Goal: Task Accomplishment & Management: Manage account settings

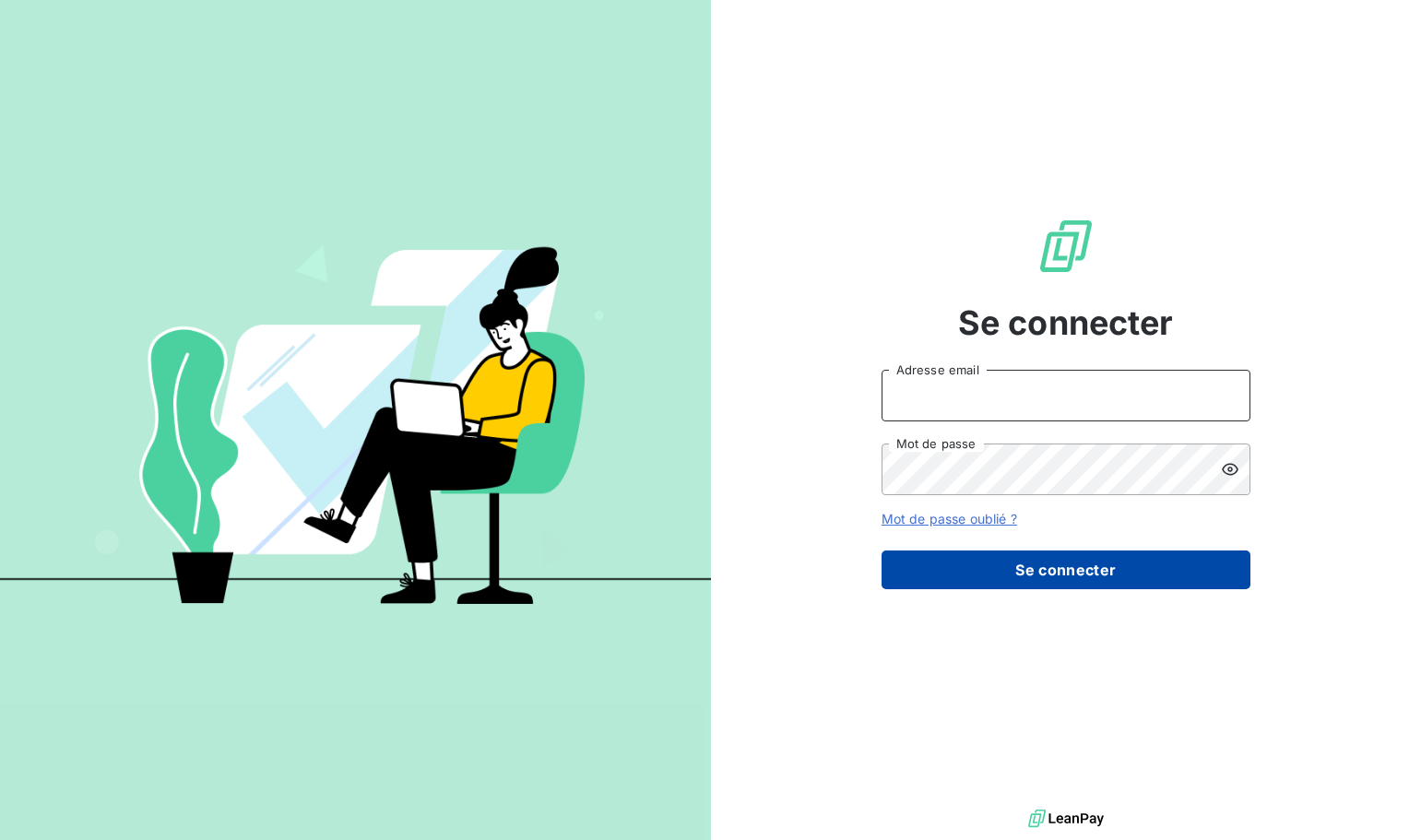
type input "[EMAIL_ADDRESS][DOMAIN_NAME]"
click at [992, 564] on button "Se connecter" at bounding box center [1066, 569] width 369 height 39
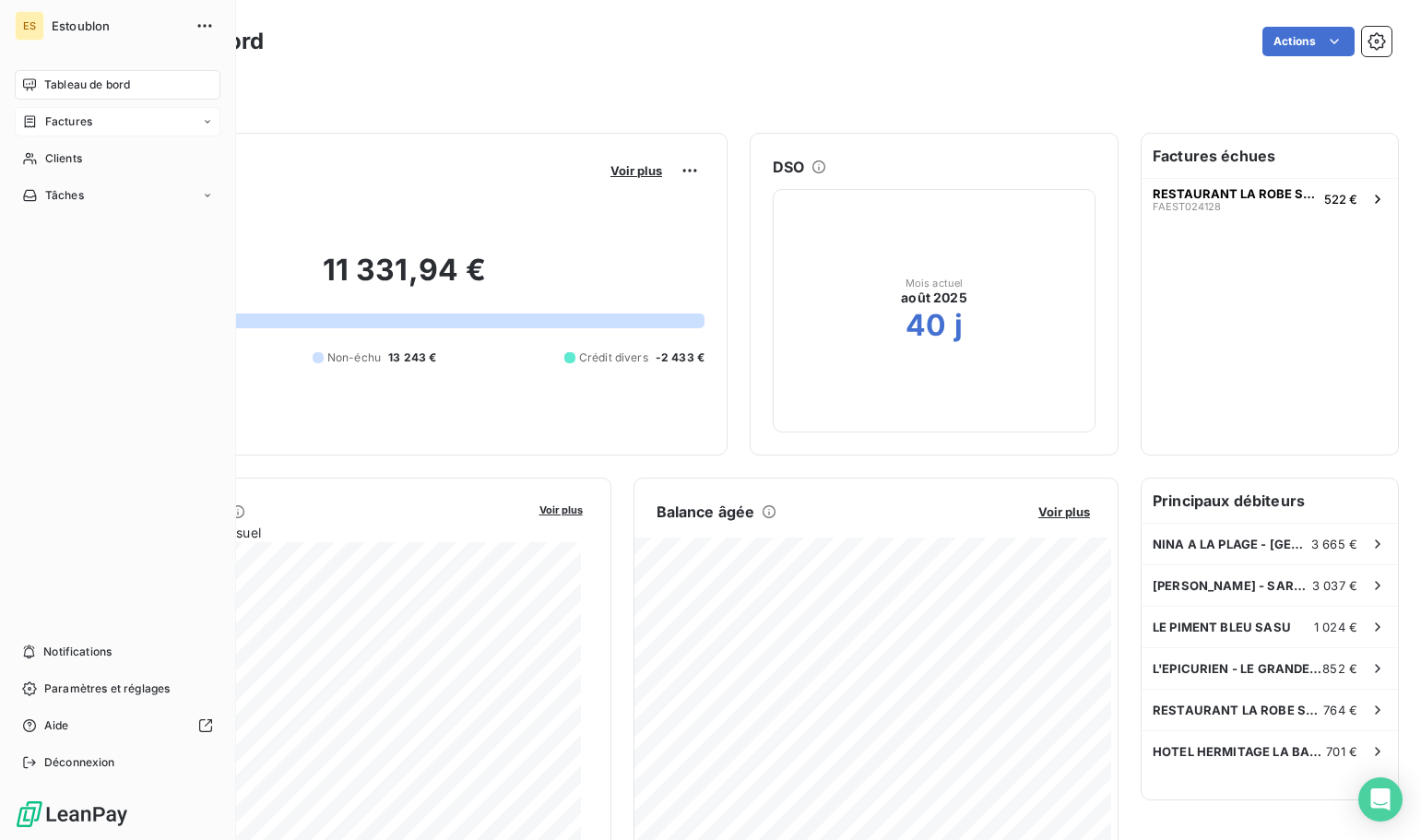
click at [97, 123] on div "Factures" at bounding box center [118, 121] width 206 height 30
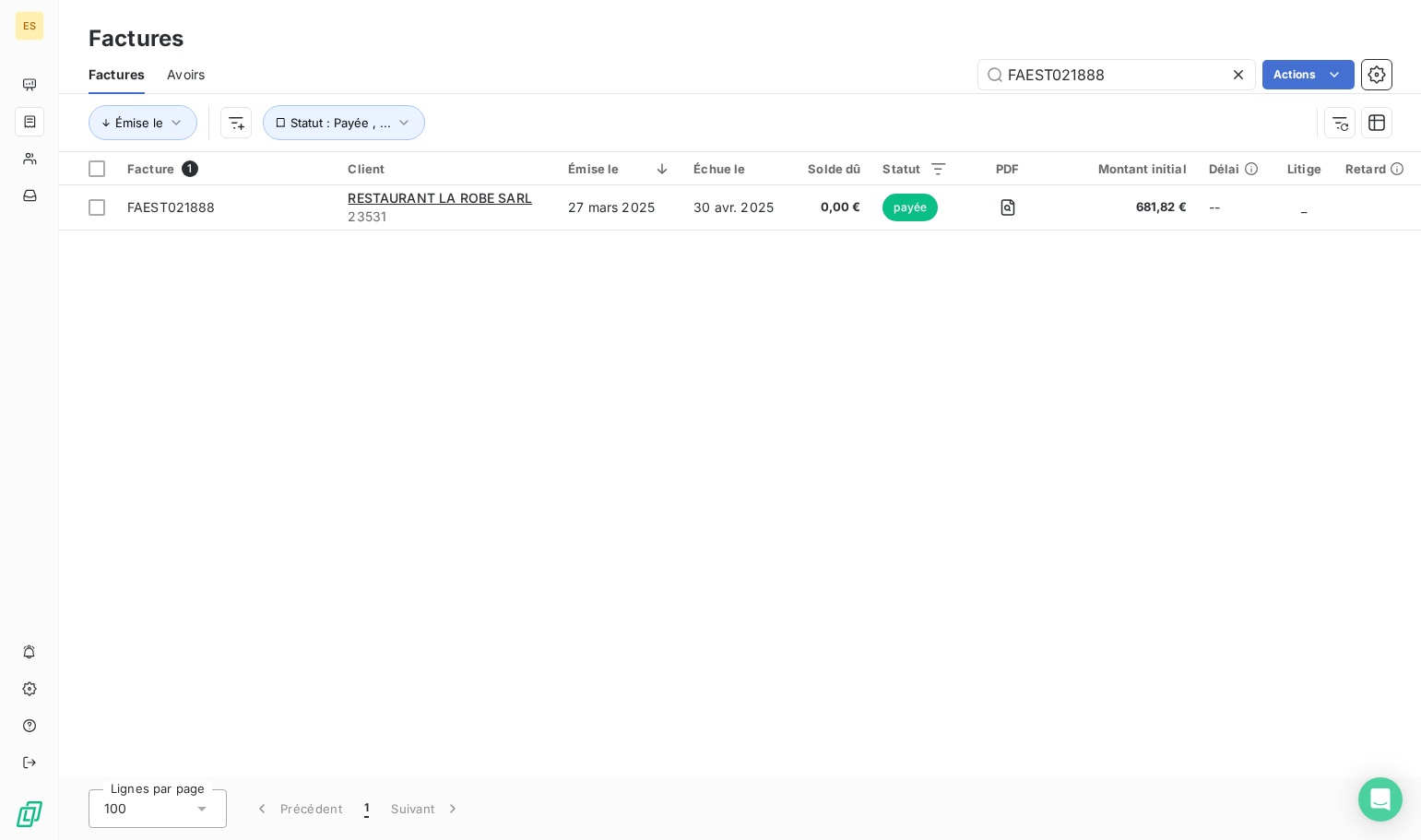
drag, startPoint x: 1104, startPoint y: 77, endPoint x: 640, endPoint y: 46, distance: 465.0
click at [640, 46] on div "Factures Factures Avoirs FAEST021888 Actions Émise le Statut : Payée , ..." at bounding box center [740, 76] width 1362 height 152
type input "FAEST024131"
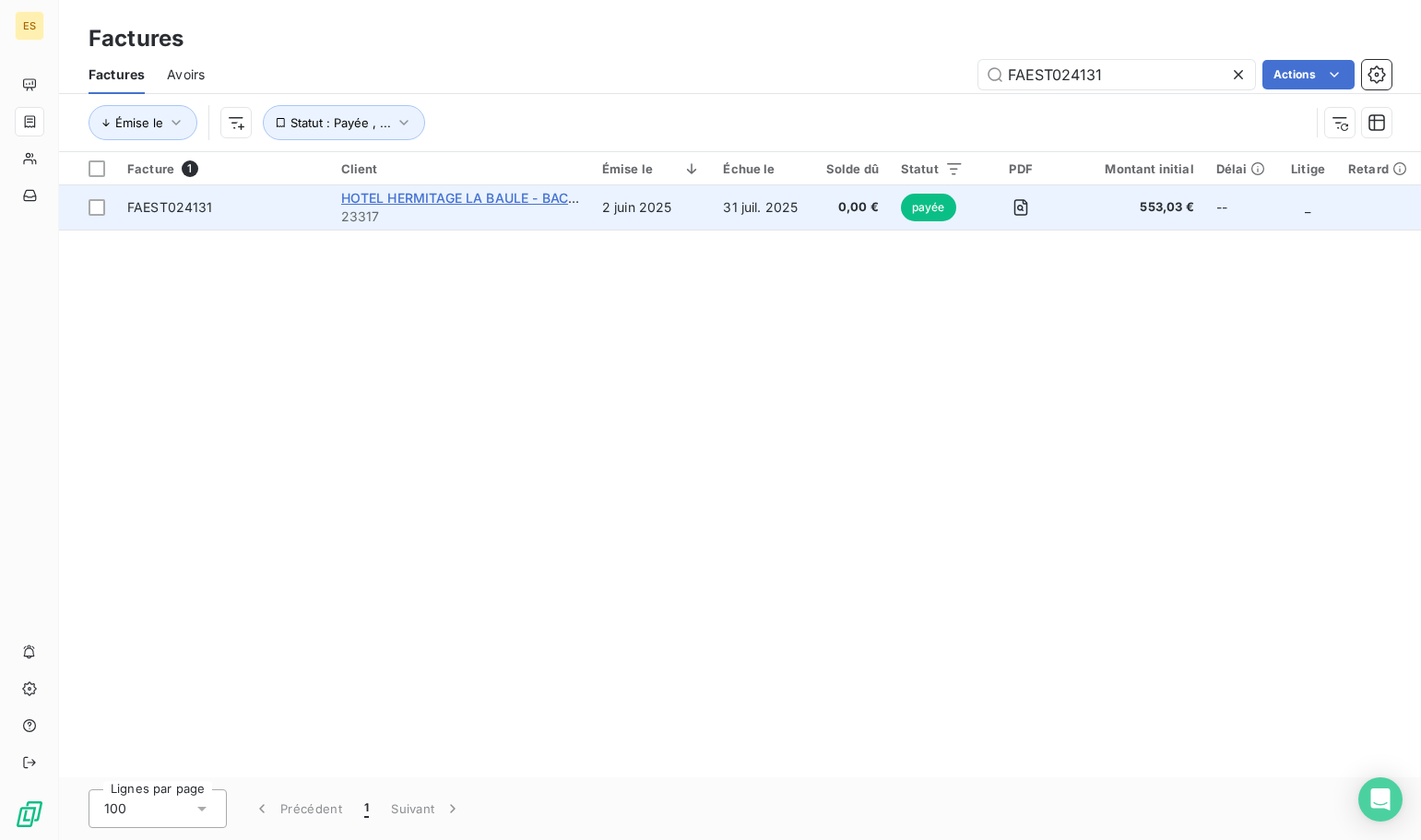
click at [467, 195] on span "HOTEL HERMITAGE LA BAULE - BAC HOTEL HERITAGE" at bounding box center [511, 197] width 340 height 16
click at [1028, 210] on icon "button" at bounding box center [1020, 208] width 19 height 19
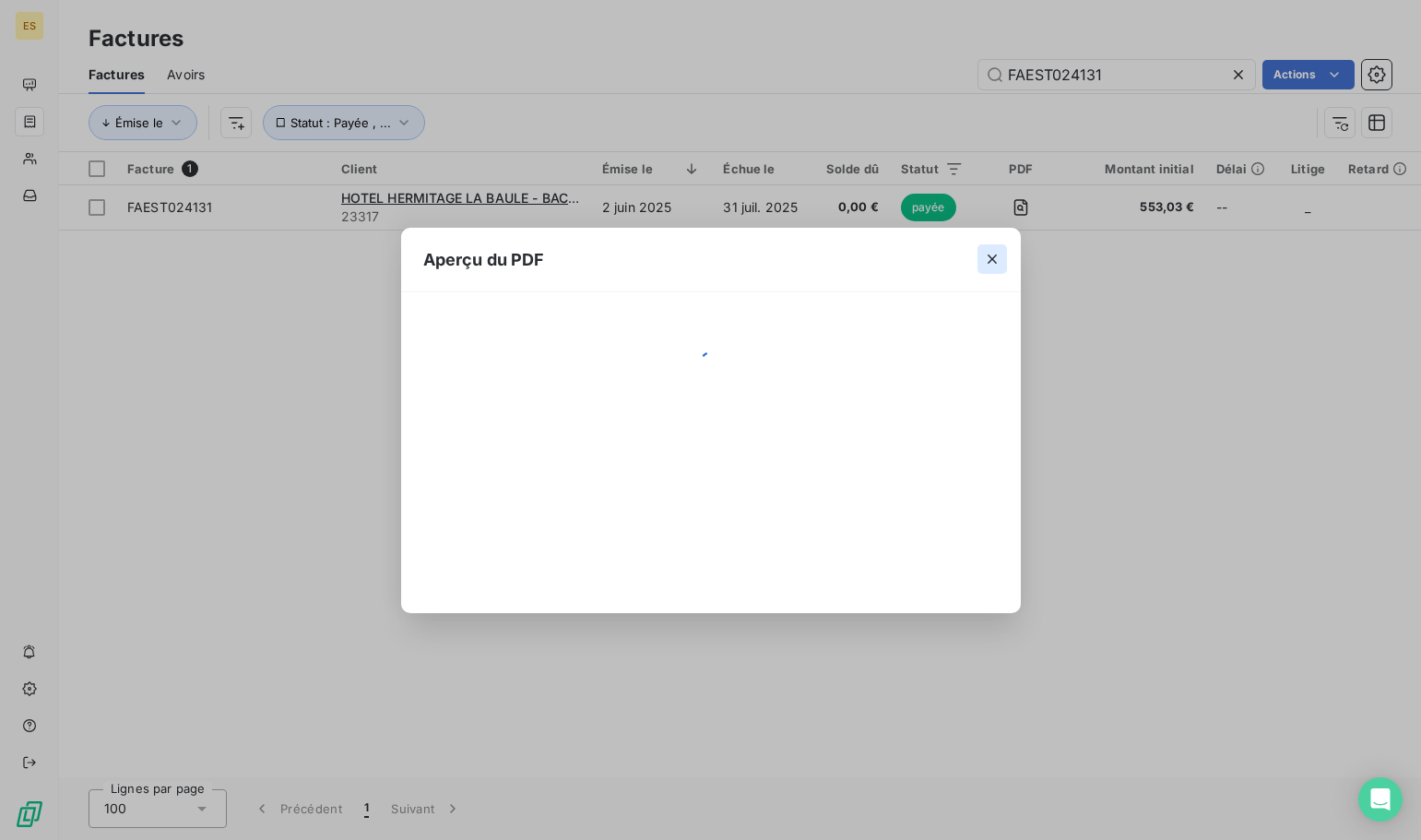
click at [988, 257] on icon "button" at bounding box center [992, 259] width 19 height 19
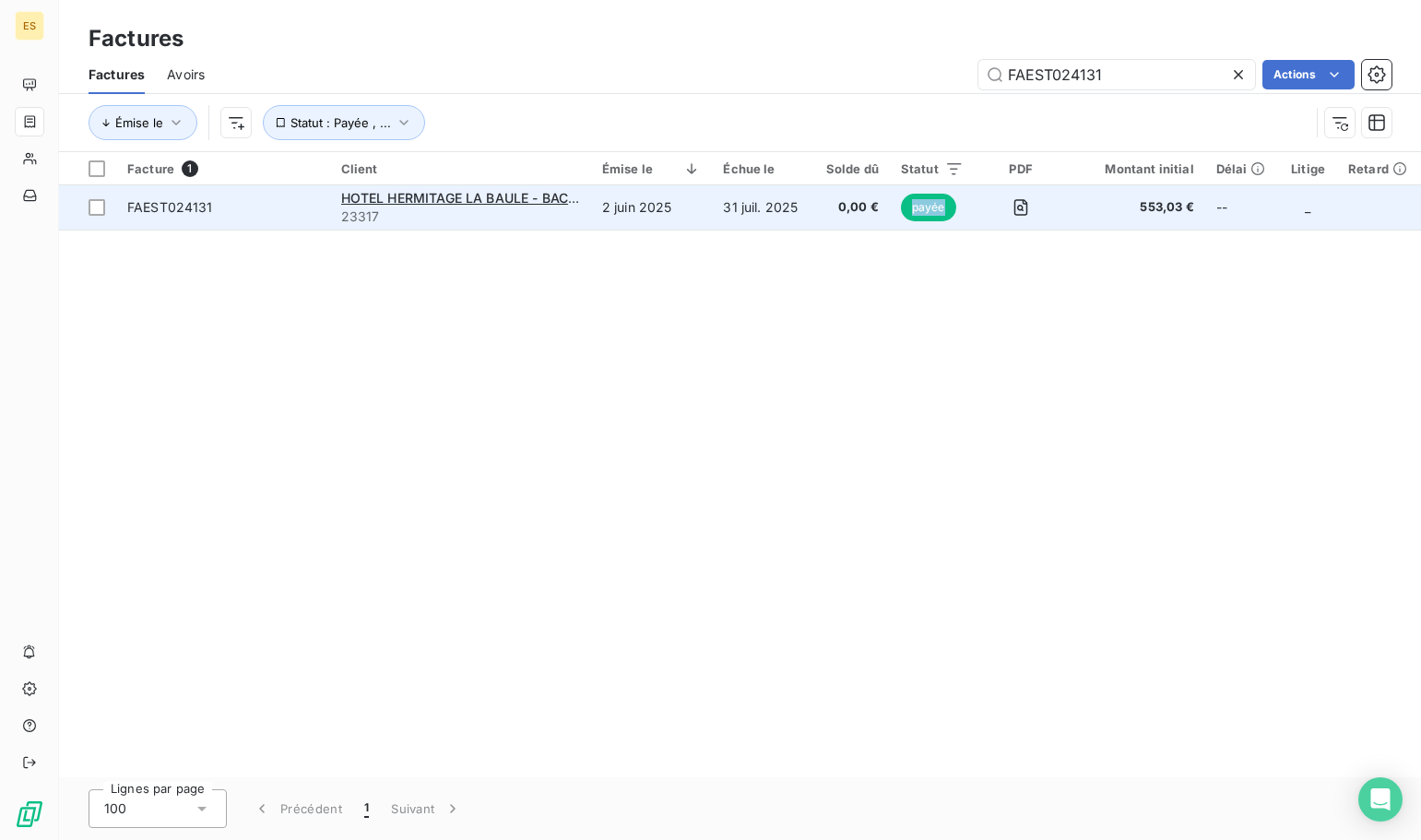
click at [935, 209] on span "payée" at bounding box center [928, 208] width 56 height 28
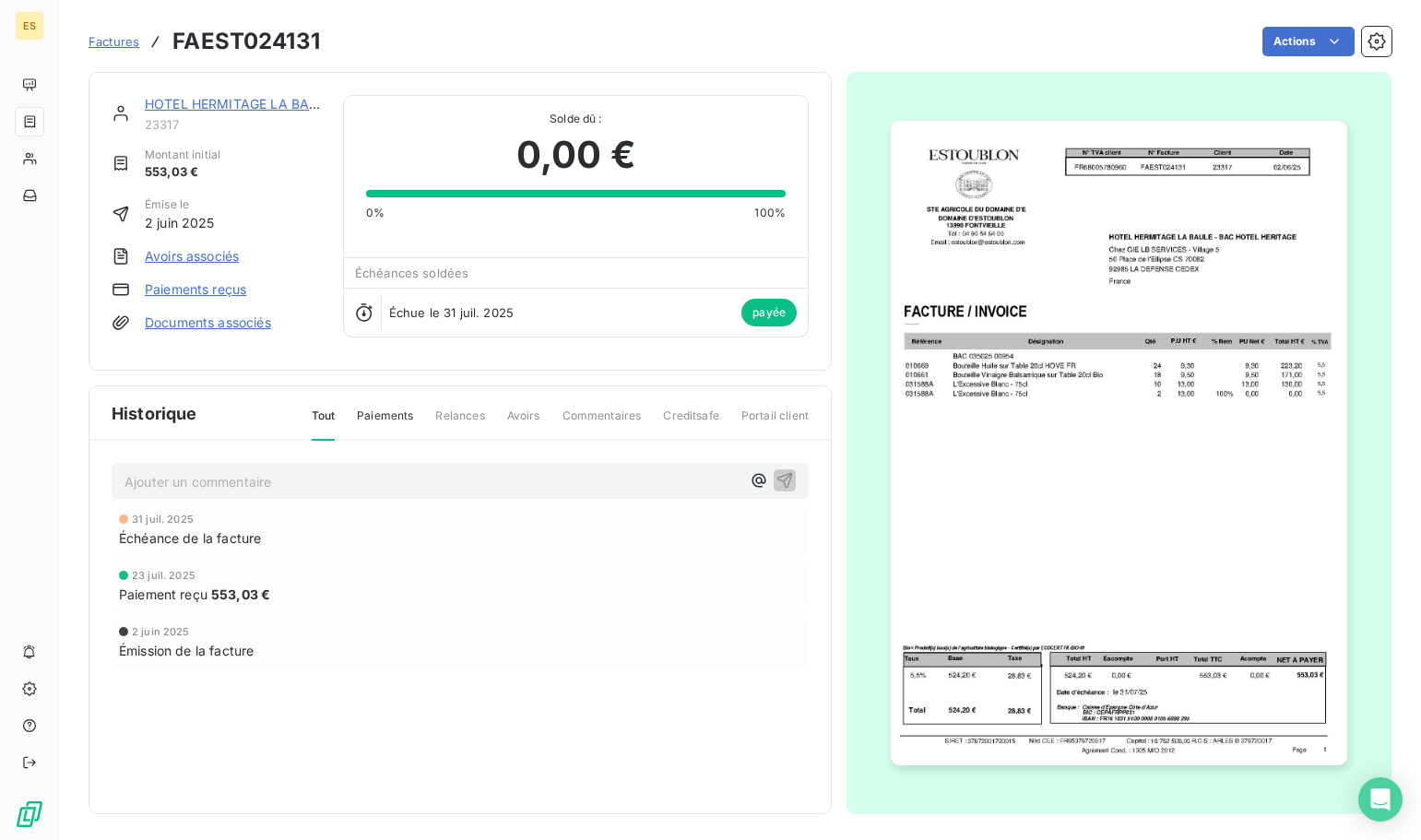
click at [1179, 327] on img "button" at bounding box center [1118, 442] width 455 height 644
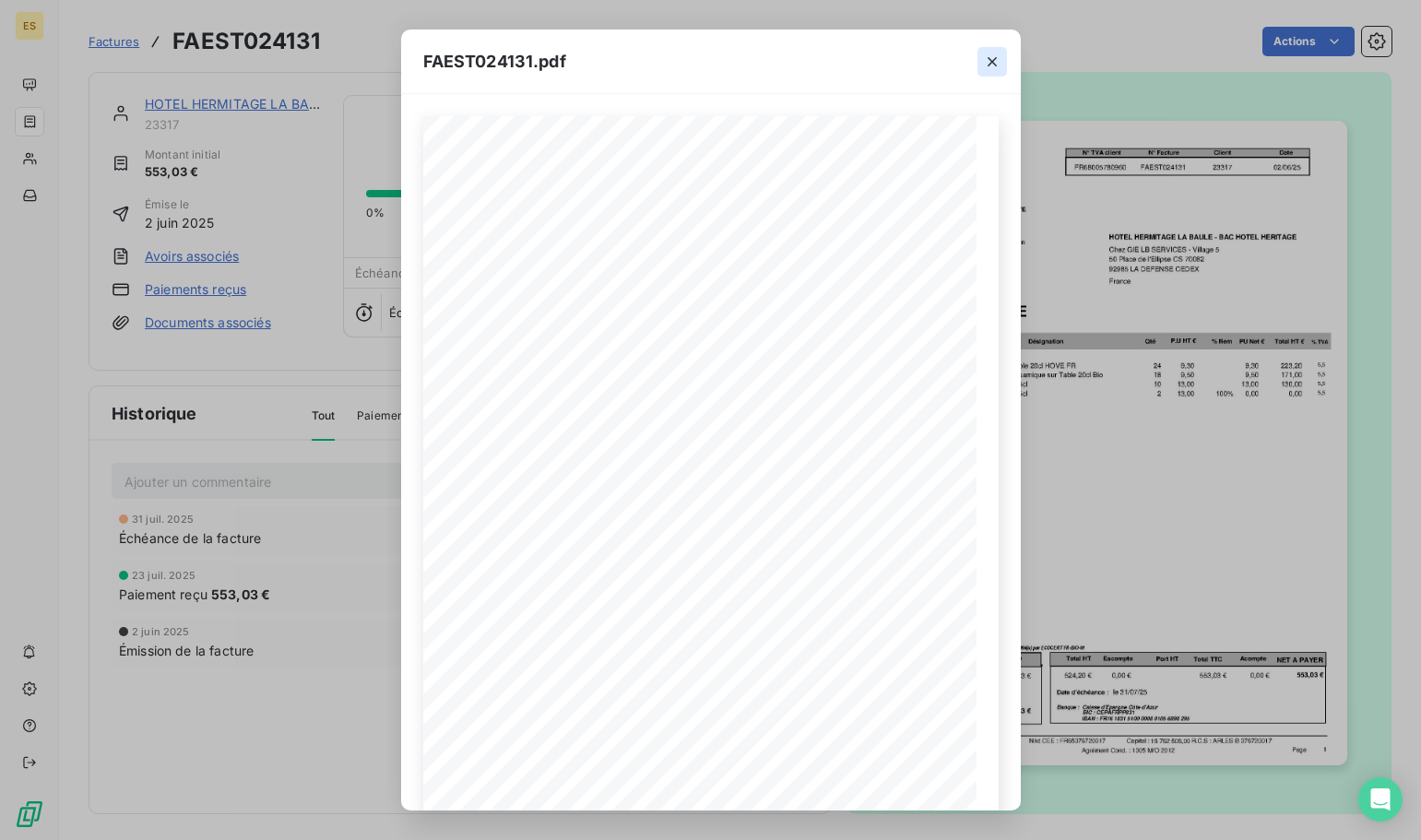
drag, startPoint x: 990, startPoint y: 60, endPoint x: 1002, endPoint y: 57, distance: 12.4
click at [991, 60] on icon "button" at bounding box center [992, 62] width 9 height 9
